Goal: Transaction & Acquisition: Obtain resource

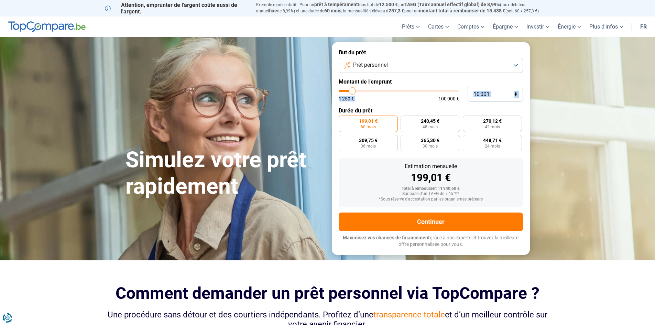
drag, startPoint x: 434, startPoint y: 96, endPoint x: 476, endPoint y: 101, distance: 42.6
click at [476, 101] on div "10 001 € 1 250 € 100 000 €" at bounding box center [431, 94] width 184 height 15
click at [441, 97] on span "100 000 €" at bounding box center [448, 98] width 21 height 5
drag, startPoint x: 459, startPoint y: 97, endPoint x: 425, endPoint y: 97, distance: 34.0
click at [425, 97] on div "1 250 € 100 000 €" at bounding box center [399, 98] width 121 height 5
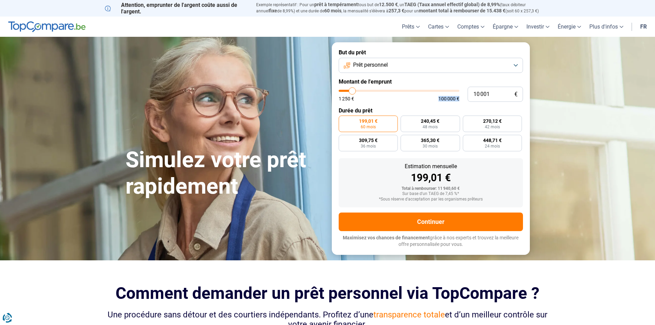
click at [450, 96] on span "100 000 €" at bounding box center [448, 98] width 21 height 5
drag, startPoint x: 437, startPoint y: 97, endPoint x: 474, endPoint y: 100, distance: 37.2
click at [474, 100] on div "10 001 € 1 250 € 100 000 €" at bounding box center [431, 94] width 184 height 15
click at [514, 65] on button "Prêt personnel" at bounding box center [431, 65] width 184 height 15
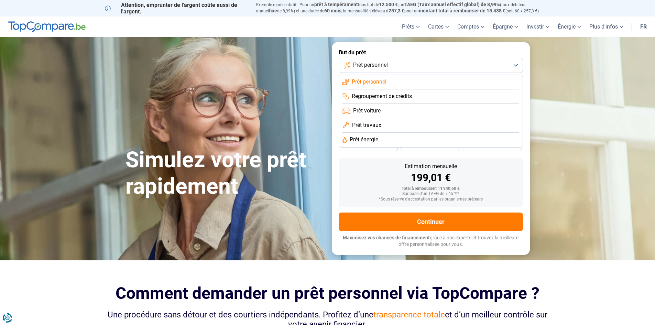
click at [537, 161] on section "Simulez votre prêt rapidement Simulez votre prêt rapidement But du prêt Prêt pe…" at bounding box center [327, 148] width 655 height 223
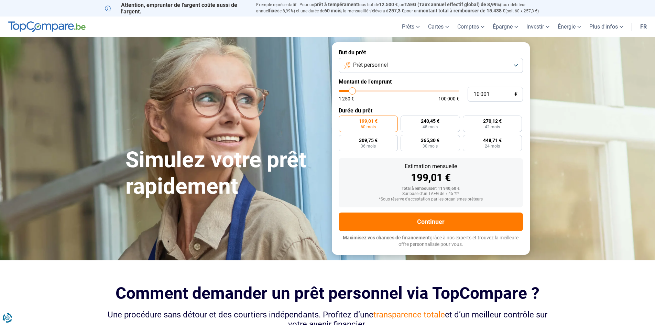
type input "22 750"
type input "22750"
click at [367, 91] on input "range" at bounding box center [399, 91] width 121 height 2
radio input "false"
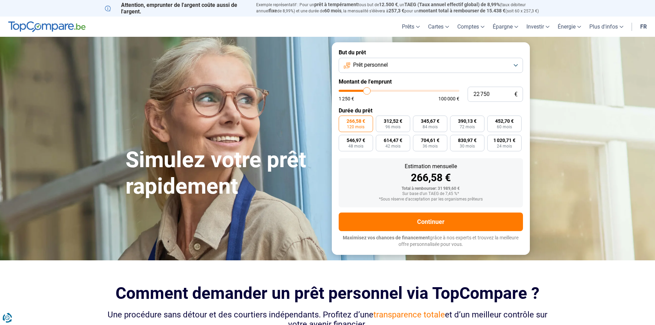
type input "13 000"
type input "13000"
click at [355, 90] on input "range" at bounding box center [399, 91] width 121 height 2
radio input "true"
type input "3 250"
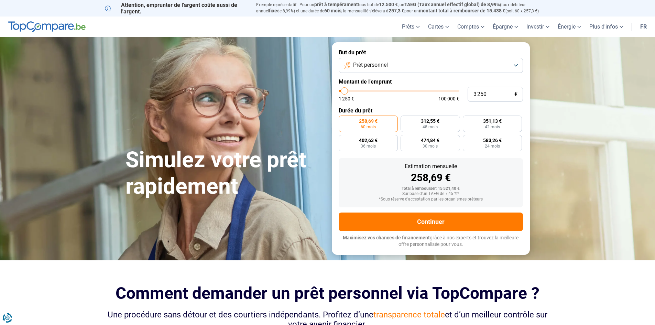
type input "3250"
click at [344, 90] on input "range" at bounding box center [399, 91] width 121 height 2
radio input "true"
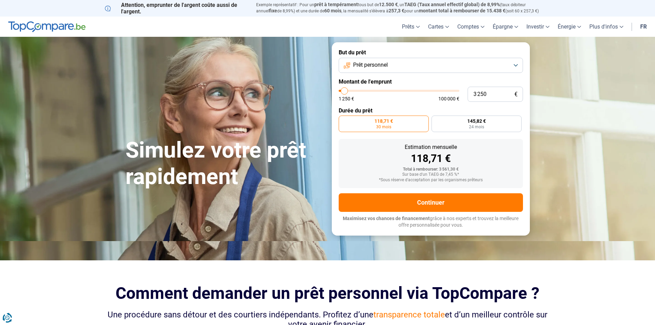
click at [342, 90] on input "range" at bounding box center [399, 91] width 121 height 2
type input "1 250"
type input "1250"
click at [339, 90] on input "range" at bounding box center [399, 91] width 121 height 2
radio input "true"
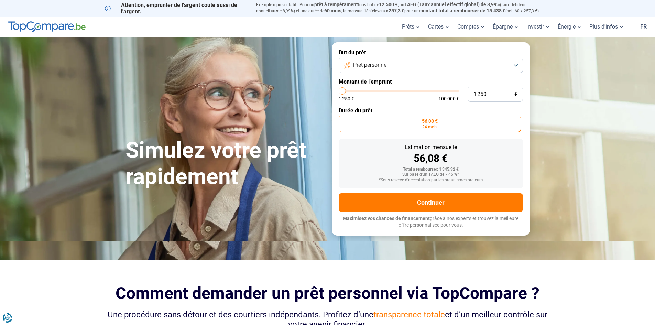
click at [514, 94] on span "€" at bounding box center [515, 94] width 3 height 6
click at [502, 94] on input "1 250" at bounding box center [494, 94] width 55 height 15
click at [491, 95] on input "1 250" at bounding box center [494, 94] width 55 height 15
type input "125"
type input "1250"
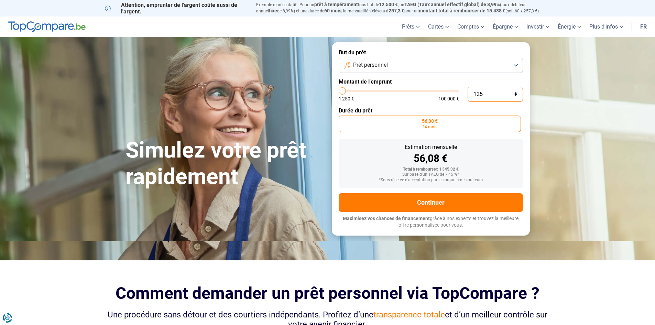
type input "12"
type input "1250"
type input "0"
type input "1250"
type input "1 250"
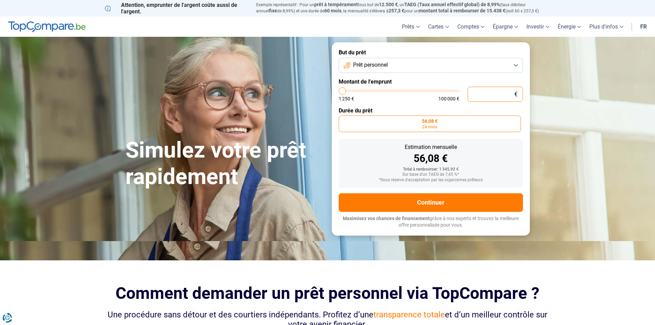
type input "1250"
type input "12 502"
type input "12500"
type input "125 020"
type input "100000"
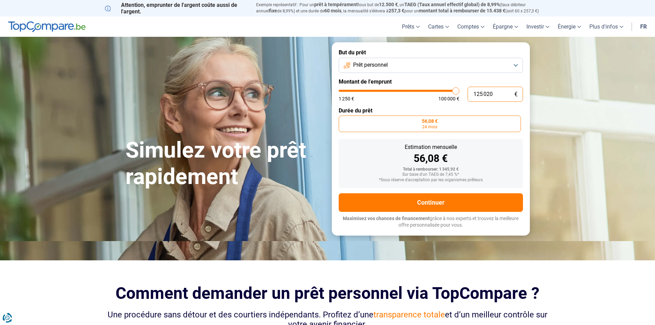
type input "100 000"
type input "100000"
radio input "false"
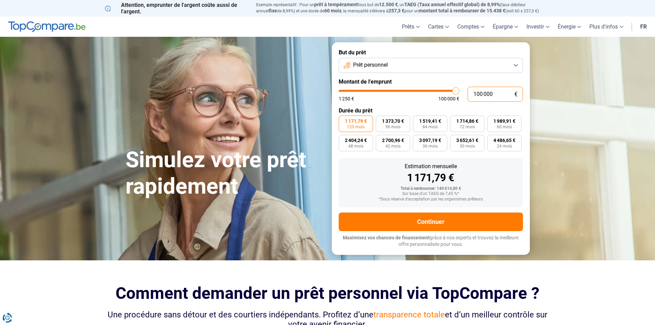
type input "100 000"
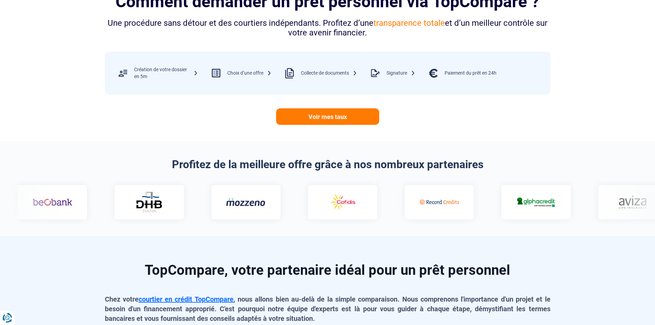
scroll to position [309, 0]
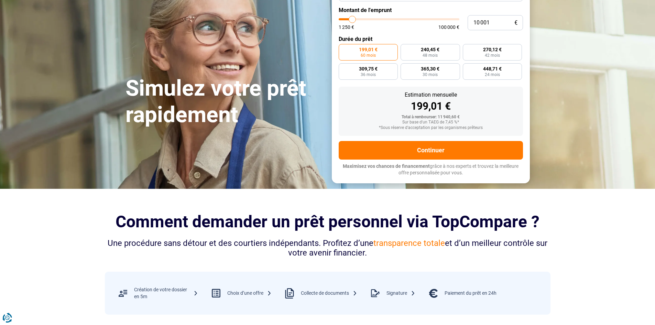
scroll to position [0, 0]
